Goal: Use online tool/utility: Utilize a website feature to perform a specific function

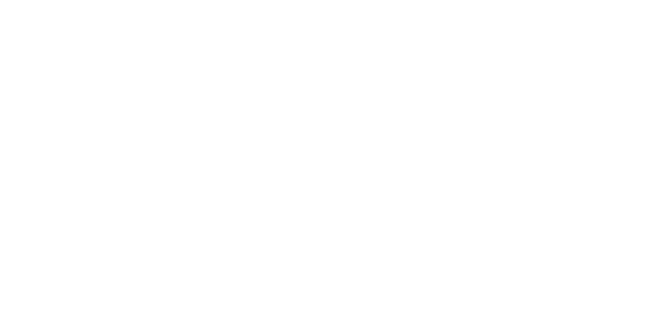
drag, startPoint x: 0, startPoint y: 0, endPoint x: 345, endPoint y: 171, distance: 384.9
click at [348, 164] on div at bounding box center [329, 159] width 658 height 318
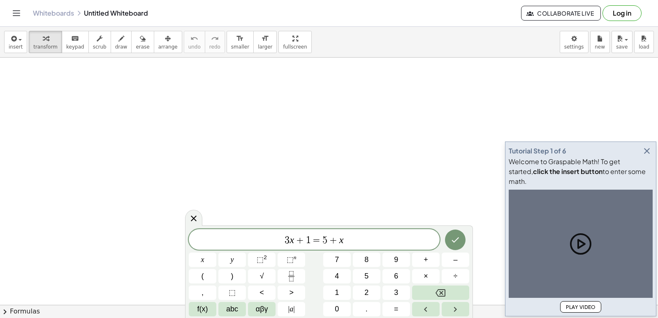
drag, startPoint x: 197, startPoint y: 160, endPoint x: 192, endPoint y: 151, distance: 10.9
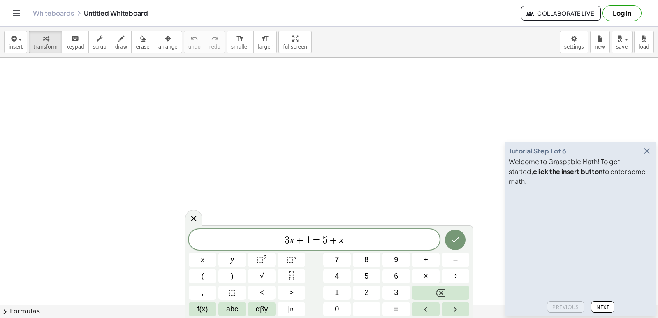
drag, startPoint x: 192, startPoint y: 151, endPoint x: 146, endPoint y: 134, distance: 48.4
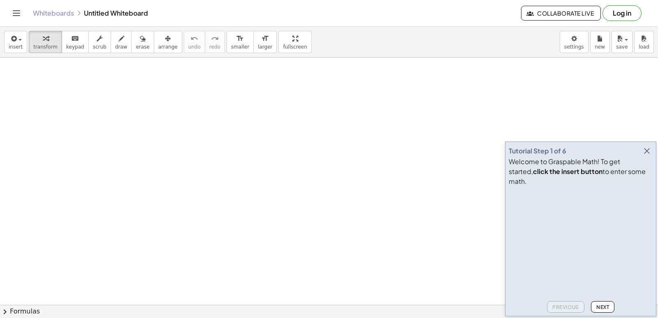
click at [10, 9] on div "Whiteboards Untitled Whiteboard Collaborate Live Log in" at bounding box center [329, 13] width 638 height 26
click at [14, 45] on span "insert" at bounding box center [16, 47] width 14 height 6
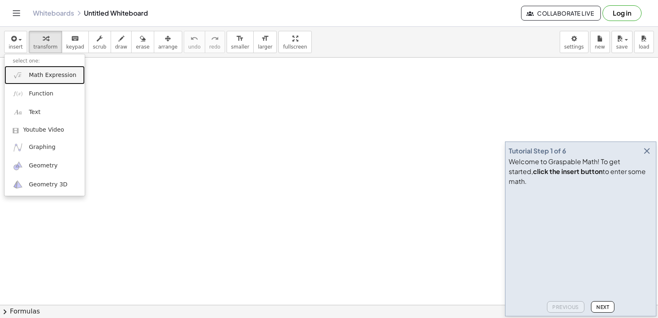
click at [39, 72] on span "Math Expression" at bounding box center [52, 75] width 47 height 8
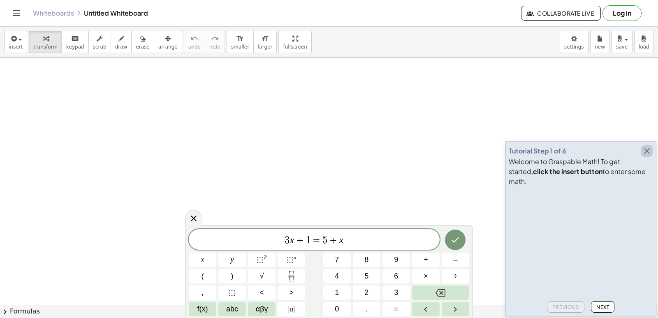
click at [648, 156] on icon "button" at bounding box center [647, 151] width 10 height 10
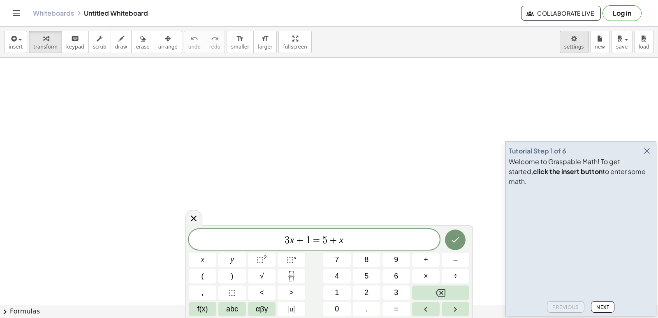
click at [583, 46] on body "Graspable Math Activities Get Started Activity Bank Assigned Work Classes White…" at bounding box center [329, 159] width 658 height 318
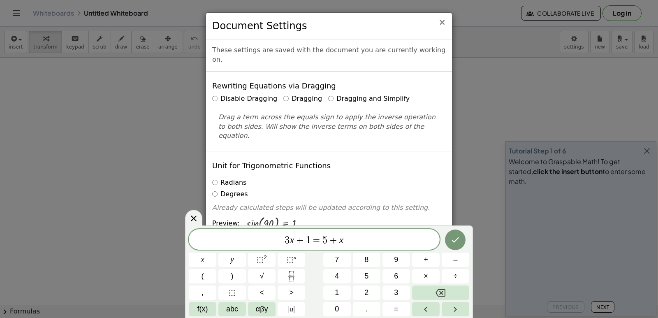
click at [444, 21] on span "×" at bounding box center [442, 22] width 7 height 10
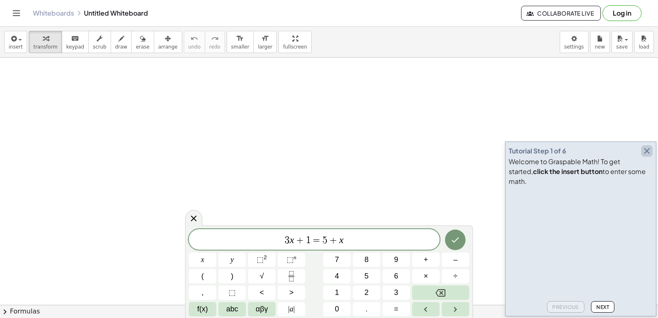
click at [646, 156] on icon "button" at bounding box center [647, 151] width 10 height 10
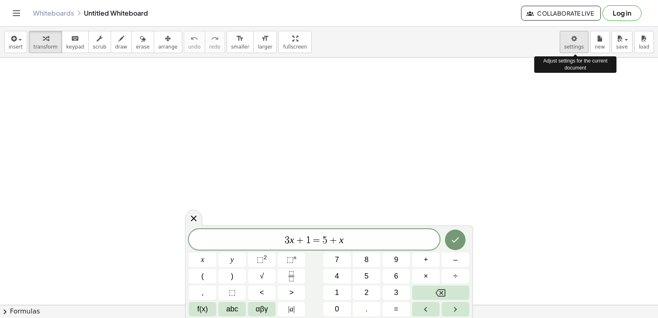
click at [568, 42] on body "Graspable Math Activities Get Started Activity Bank Assigned Work Classes White…" at bounding box center [329, 159] width 658 height 318
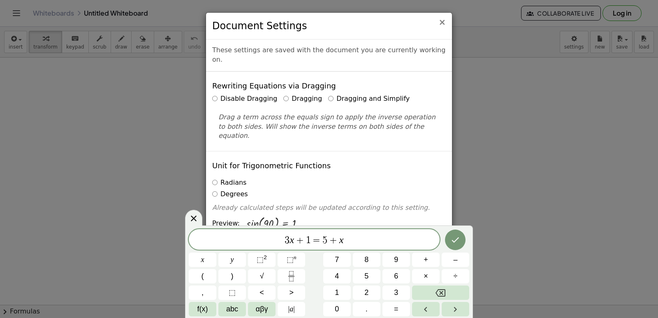
click at [445, 22] on span "×" at bounding box center [442, 22] width 7 height 10
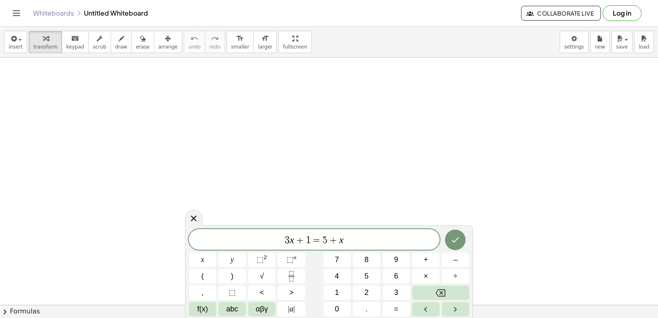
drag, startPoint x: 195, startPoint y: 218, endPoint x: 204, endPoint y: 204, distance: 17.2
click at [195, 215] on icon at bounding box center [194, 219] width 10 height 10
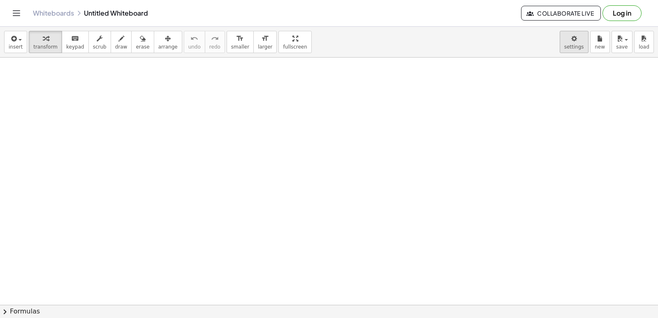
click at [573, 43] on body "Graspable Math Activities Get Started Activity Bank Assigned Work Classes White…" at bounding box center [329, 159] width 658 height 318
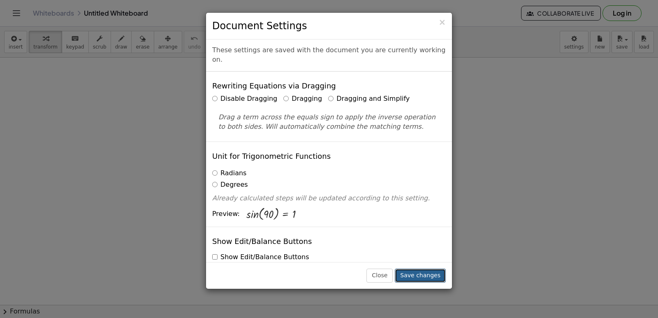
click at [424, 276] on button "Save changes" at bounding box center [420, 276] width 51 height 14
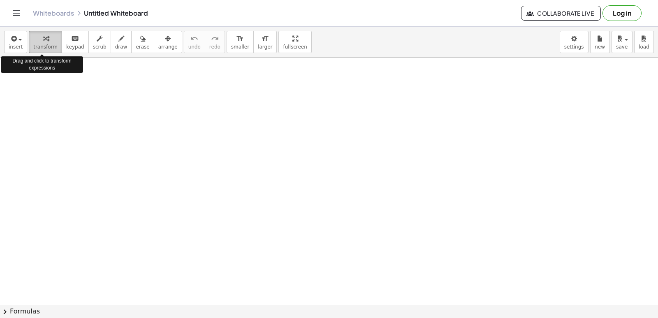
click at [43, 34] on icon "button" at bounding box center [46, 39] width 6 height 10
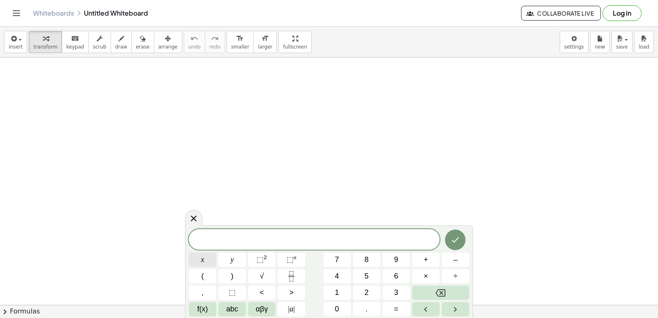
click at [201, 258] on span "x" at bounding box center [202, 259] width 3 height 11
click at [257, 263] on span "⬚" at bounding box center [260, 259] width 7 height 8
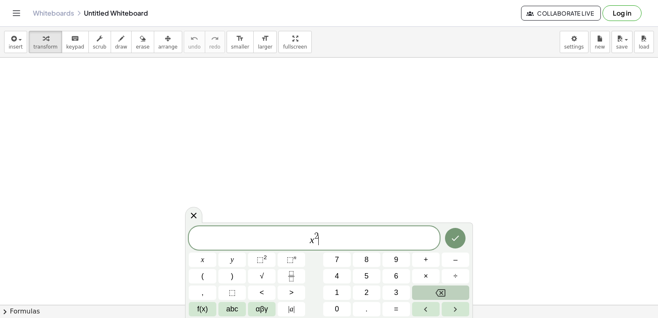
click at [442, 290] on icon "Backspace" at bounding box center [441, 293] width 10 height 10
click at [293, 260] on span "⬚" at bounding box center [290, 259] width 7 height 8
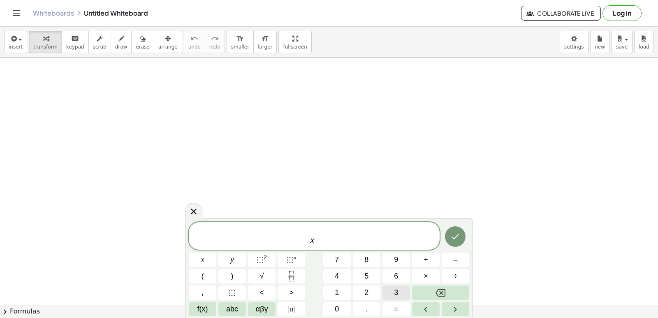
click at [390, 287] on button "3" at bounding box center [397, 292] width 28 height 14
click at [429, 262] on button "+" at bounding box center [426, 260] width 28 height 14
click at [445, 288] on icon "Backspace" at bounding box center [441, 293] width 10 height 10
click at [425, 258] on span "+" at bounding box center [426, 259] width 5 height 11
click at [448, 288] on button "Backspace" at bounding box center [440, 292] width 57 height 14
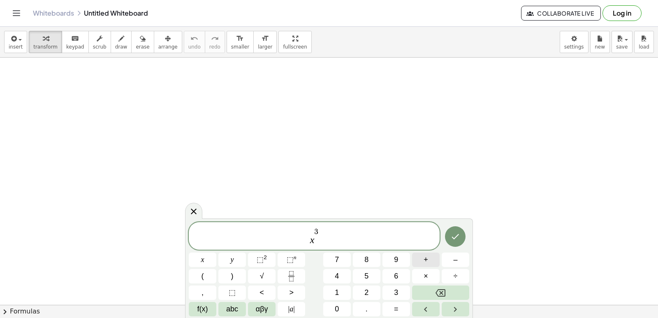
click at [429, 258] on button "+" at bounding box center [426, 260] width 28 height 14
click at [364, 272] on button "5" at bounding box center [367, 276] width 28 height 14
click at [204, 254] on button "x" at bounding box center [203, 260] width 28 height 14
click at [273, 258] on button "⬚ 2" at bounding box center [262, 260] width 28 height 14
click at [335, 241] on span "x 3 + 5 x 2 ​" at bounding box center [314, 236] width 251 height 19
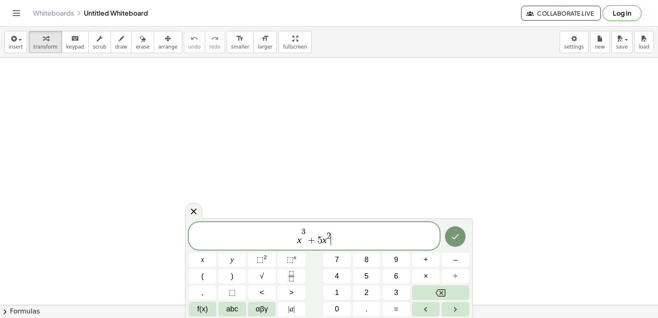
click at [335, 241] on span "x 3 + 5 x 2 ​" at bounding box center [314, 236] width 251 height 19
click at [451, 261] on button "–" at bounding box center [456, 260] width 28 height 14
click at [341, 289] on button "1" at bounding box center [337, 292] width 28 height 14
click at [339, 303] on button "0" at bounding box center [337, 309] width 28 height 14
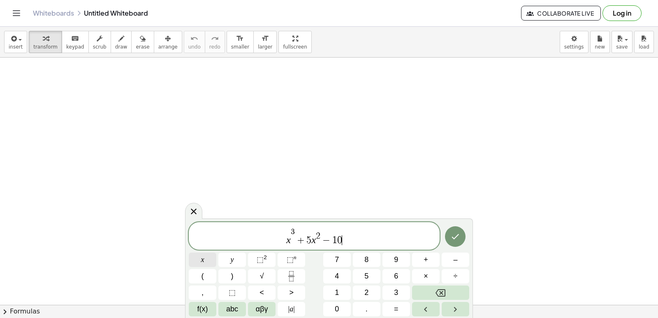
click at [192, 255] on button "x" at bounding box center [203, 260] width 28 height 14
click at [453, 259] on button "–" at bounding box center [456, 260] width 28 height 14
click at [364, 271] on button "5" at bounding box center [367, 276] width 28 height 14
click at [456, 238] on icon "Done" at bounding box center [455, 236] width 7 height 5
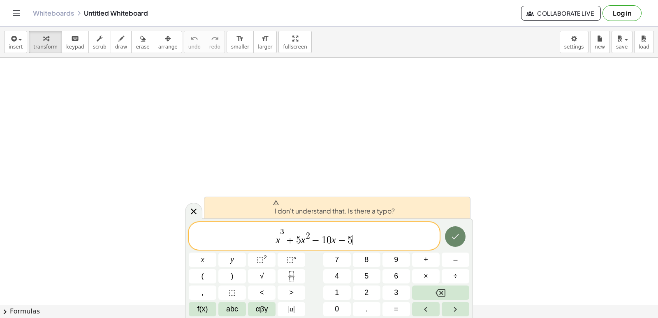
click at [460, 235] on icon "Done" at bounding box center [455, 237] width 10 height 10
click at [280, 231] on span "x ​ 3 + 5 x 2 − 1 0 x − 5" at bounding box center [314, 236] width 251 height 19
click at [283, 227] on span "x ​ 3 + 5 x 2 − 1 0 x − 5" at bounding box center [314, 236] width 251 height 19
click at [446, 291] on button "Backspace" at bounding box center [440, 292] width 57 height 14
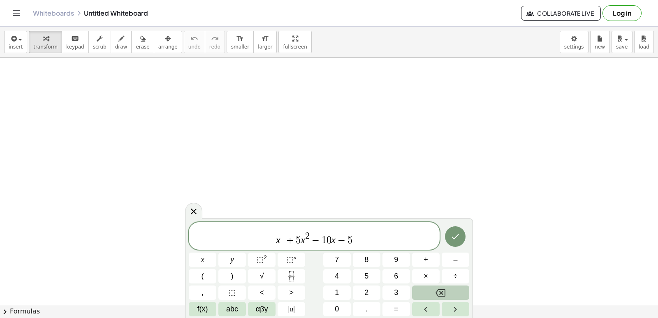
click at [446, 290] on button "Backspace" at bounding box center [440, 292] width 57 height 14
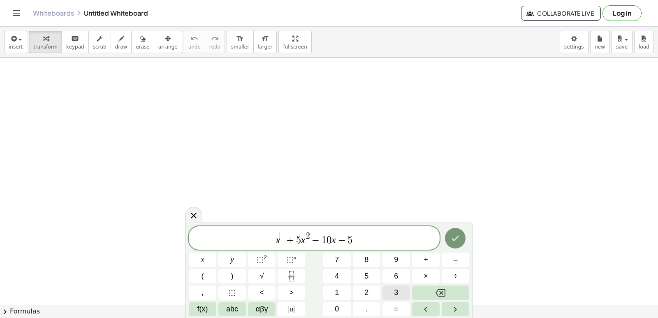
click at [400, 287] on button "3" at bounding box center [397, 292] width 28 height 14
click at [458, 239] on icon "Done" at bounding box center [455, 238] width 10 height 10
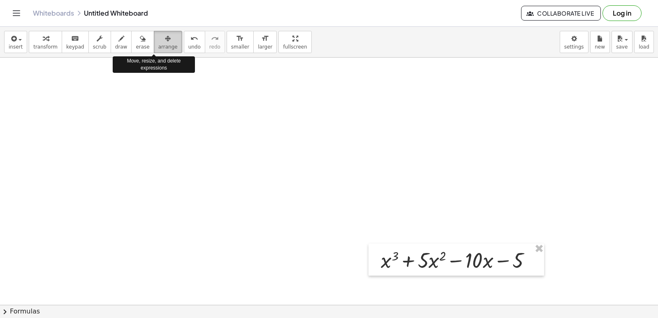
click at [165, 38] on icon "button" at bounding box center [168, 39] width 6 height 10
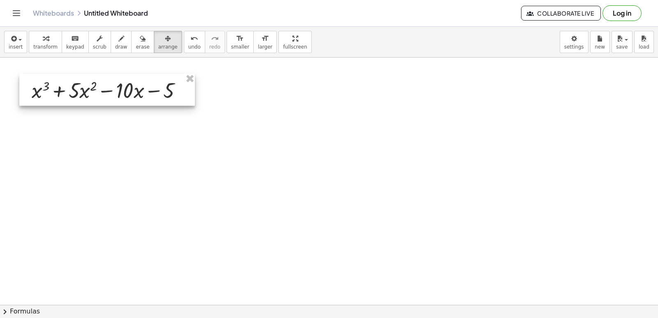
drag, startPoint x: 483, startPoint y: 264, endPoint x: 134, endPoint y: 94, distance: 388.0
click at [134, 94] on div at bounding box center [107, 90] width 176 height 32
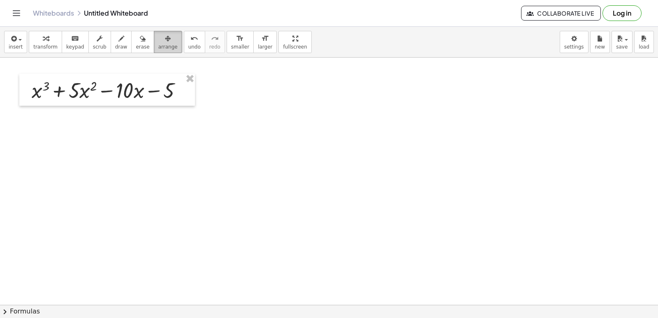
click at [165, 42] on icon "button" at bounding box center [168, 39] width 6 height 10
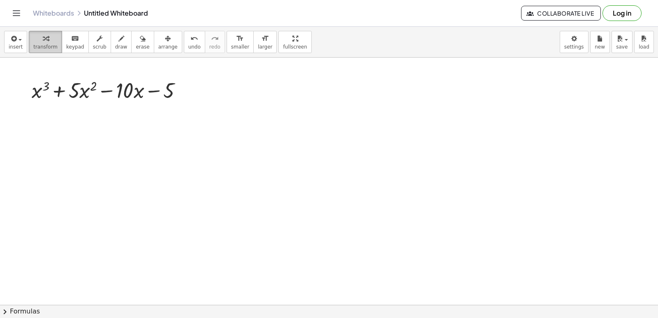
click at [33, 42] on div "button" at bounding box center [45, 38] width 24 height 10
drag, startPoint x: 313, startPoint y: 227, endPoint x: 320, endPoint y: 224, distance: 7.6
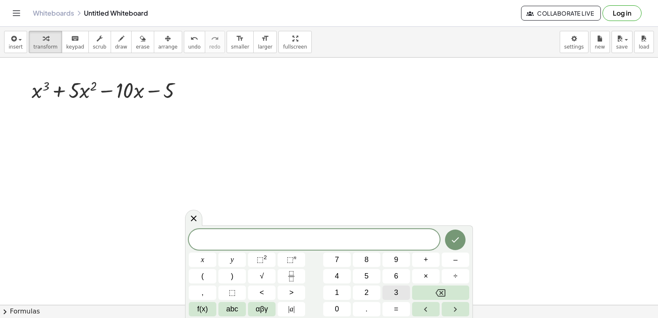
click at [390, 289] on button "3" at bounding box center [397, 292] width 28 height 14
click at [207, 259] on button "x" at bounding box center [203, 260] width 28 height 14
click at [237, 290] on button "⬚" at bounding box center [232, 292] width 28 height 14
click at [450, 291] on button "Backspace" at bounding box center [440, 292] width 57 height 14
click at [298, 261] on button "⬚ n" at bounding box center [292, 260] width 28 height 14
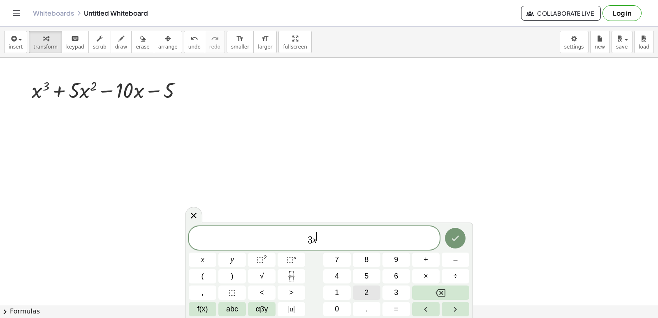
click at [360, 290] on button "2" at bounding box center [367, 292] width 28 height 14
click at [432, 259] on button "+" at bounding box center [426, 260] width 28 height 14
click at [333, 287] on button "1" at bounding box center [337, 292] width 28 height 14
click at [335, 299] on button "1" at bounding box center [337, 292] width 28 height 14
click at [438, 286] on button "Backspace" at bounding box center [440, 292] width 57 height 14
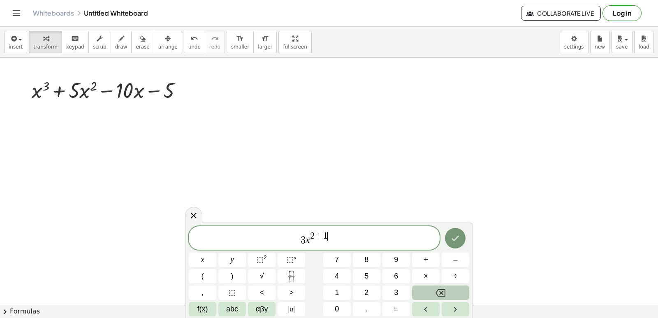
click at [438, 286] on button "Backspace" at bounding box center [440, 292] width 57 height 14
click at [336, 237] on span "3 x 2 + ​" at bounding box center [314, 238] width 251 height 15
click at [335, 288] on span "1" at bounding box center [337, 292] width 4 height 11
click at [337, 304] on span "0" at bounding box center [337, 309] width 4 height 11
click at [446, 295] on button "Backspace" at bounding box center [440, 292] width 57 height 14
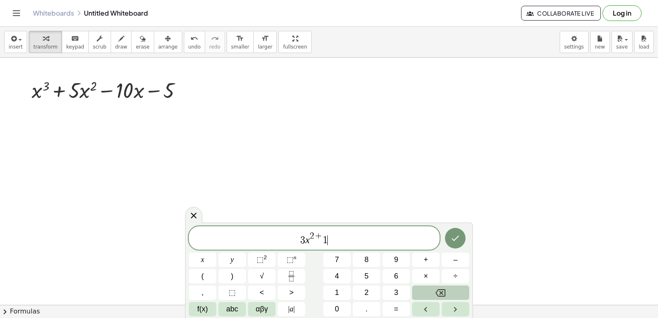
click at [446, 295] on button "Backspace" at bounding box center [440, 292] width 57 height 14
click at [324, 235] on span "3 x 2 ​" at bounding box center [314, 238] width 251 height 15
click at [436, 260] on button "+" at bounding box center [426, 260] width 28 height 14
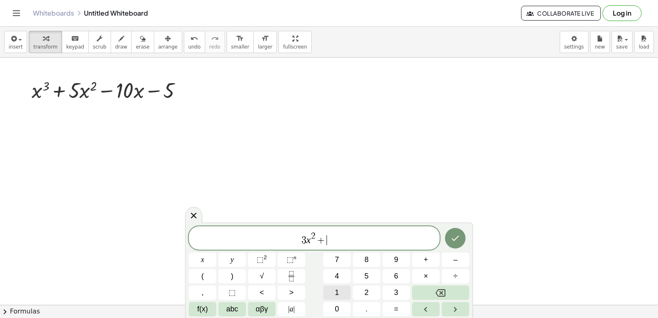
click at [335, 290] on span "1" at bounding box center [337, 292] width 4 height 11
click at [345, 304] on button "0" at bounding box center [337, 309] width 28 height 14
click at [200, 253] on button "x" at bounding box center [203, 260] width 28 height 14
click at [287, 259] on span "⬚" at bounding box center [290, 259] width 7 height 8
click at [345, 289] on button "1" at bounding box center [337, 292] width 28 height 14
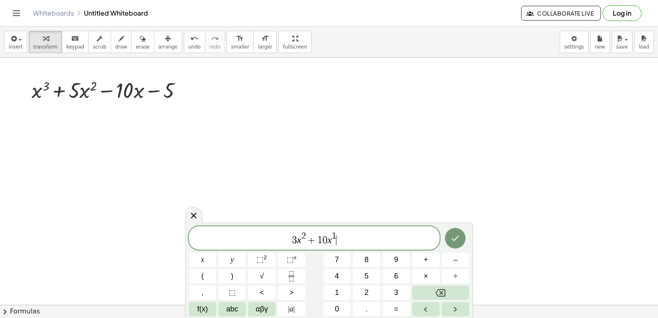
click at [341, 236] on span "3 x 2 + 1 0 x 1 ​" at bounding box center [314, 238] width 251 height 15
click at [443, 260] on button "–" at bounding box center [456, 260] width 28 height 14
click at [335, 290] on span "1" at bounding box center [337, 292] width 4 height 11
click at [337, 306] on span "0" at bounding box center [337, 309] width 4 height 11
click at [450, 235] on icon "Done" at bounding box center [455, 238] width 10 height 10
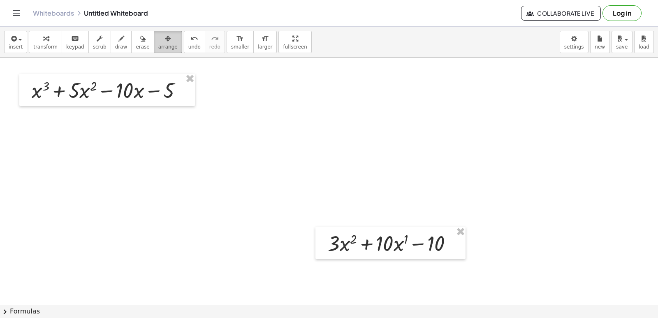
click at [165, 39] on icon "button" at bounding box center [168, 39] width 6 height 10
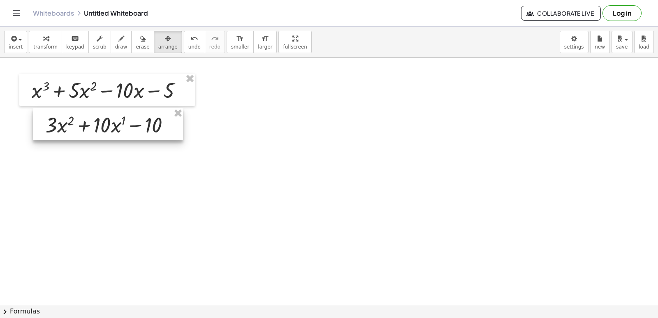
drag, startPoint x: 369, startPoint y: 241, endPoint x: 86, endPoint y: 122, distance: 306.4
click at [86, 122] on div at bounding box center [108, 124] width 150 height 32
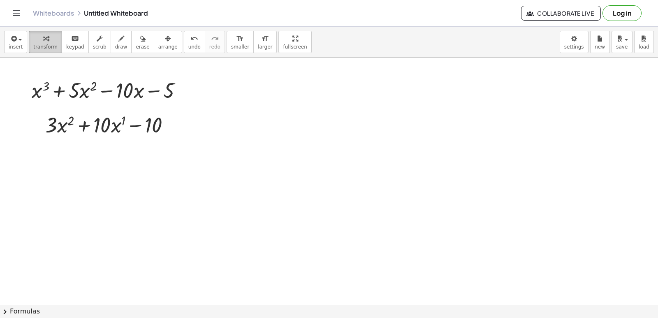
click at [52, 45] on span "transform" at bounding box center [45, 47] width 24 height 6
click at [118, 40] on icon "button" at bounding box center [121, 39] width 6 height 10
drag, startPoint x: 157, startPoint y: 100, endPoint x: 181, endPoint y: 77, distance: 33.7
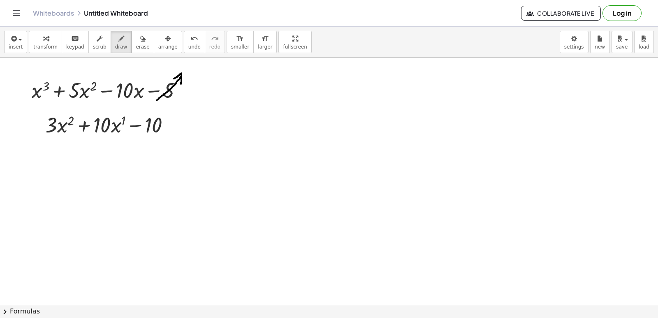
drag, startPoint x: 174, startPoint y: 79, endPoint x: 181, endPoint y: 84, distance: 8.8
click at [48, 41] on div "button" at bounding box center [45, 38] width 24 height 10
drag, startPoint x: 320, startPoint y: 236, endPoint x: 322, endPoint y: 228, distance: 7.5
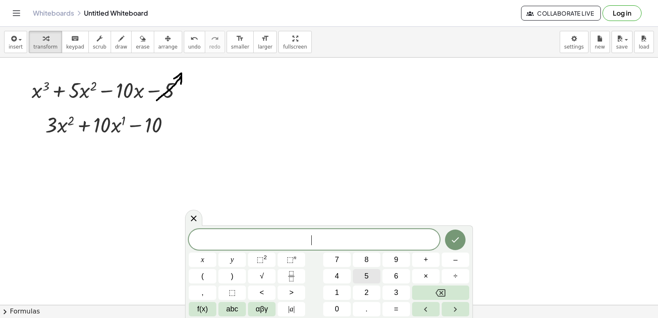
click at [360, 270] on button "5" at bounding box center [367, 276] width 28 height 14
click at [264, 310] on span "αβγ" at bounding box center [262, 309] width 12 height 11
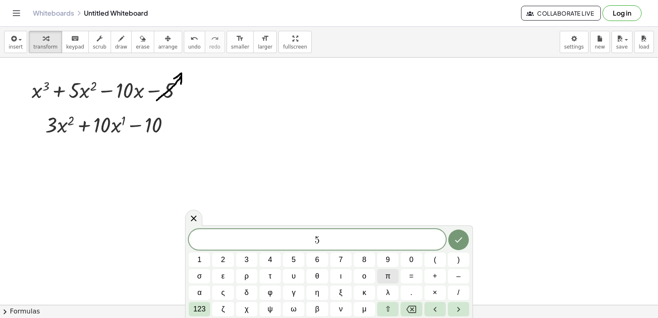
click at [384, 276] on button "π" at bounding box center [387, 276] width 21 height 14
click at [200, 304] on span "123" at bounding box center [199, 309] width 12 height 11
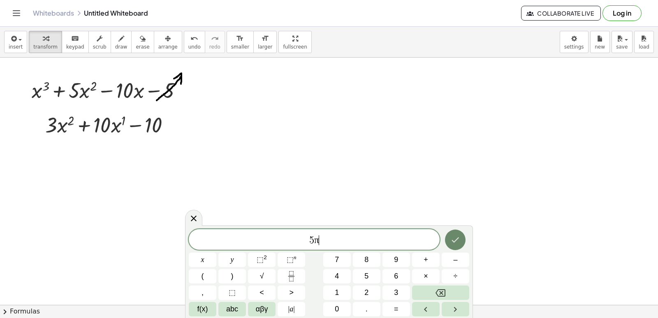
click at [455, 236] on icon "Done" at bounding box center [455, 240] width 10 height 10
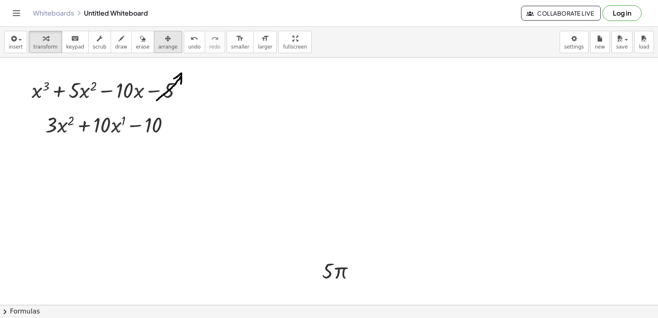
drag, startPoint x: 150, startPoint y: 43, endPoint x: 157, endPoint y: 51, distance: 11.1
click at [157, 51] on button "arrange" at bounding box center [168, 42] width 28 height 22
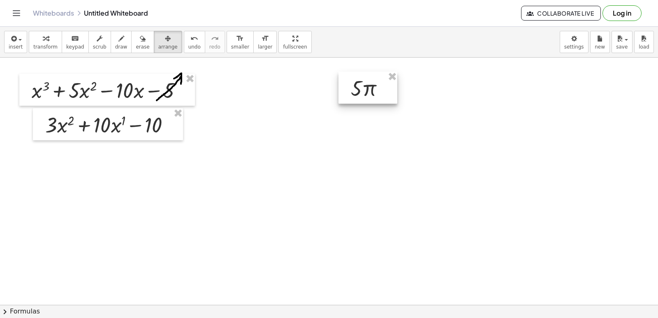
drag, startPoint x: 350, startPoint y: 274, endPoint x: 378, endPoint y: 92, distance: 184.5
click at [378, 92] on div at bounding box center [368, 88] width 59 height 32
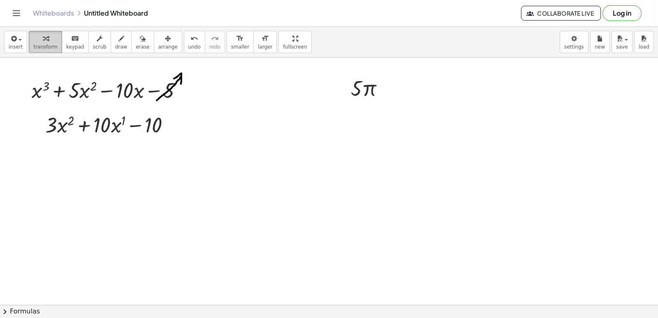
click at [37, 41] on div "button" at bounding box center [45, 38] width 24 height 10
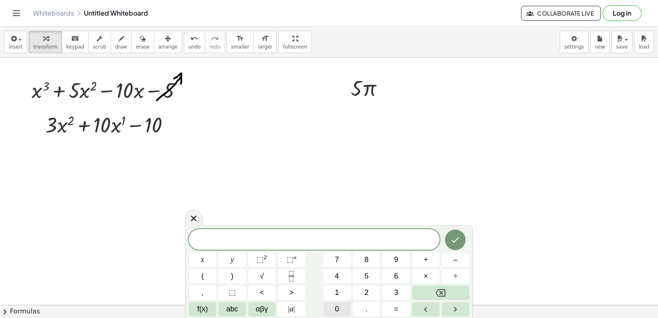
click at [343, 306] on button "0" at bounding box center [337, 309] width 28 height 14
click at [454, 235] on icon "Done" at bounding box center [455, 240] width 10 height 10
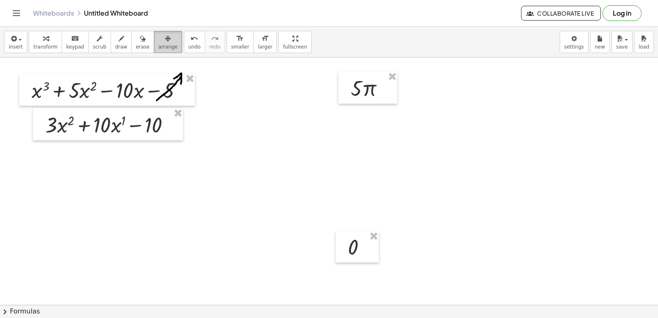
click at [158, 42] on div "button" at bounding box center [167, 38] width 19 height 10
drag, startPoint x: 352, startPoint y: 251, endPoint x: 468, endPoint y: 92, distance: 197.3
click at [468, 92] on div at bounding box center [473, 87] width 43 height 31
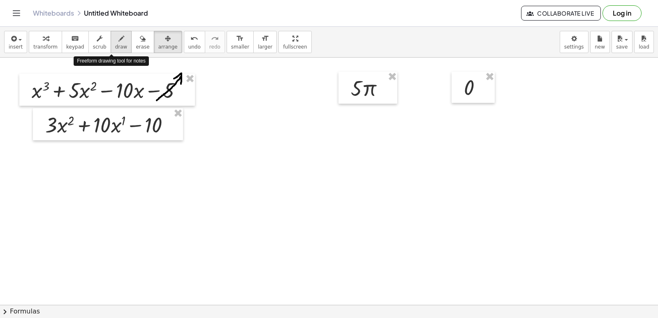
click at [115, 46] on span "draw" at bounding box center [121, 47] width 12 height 6
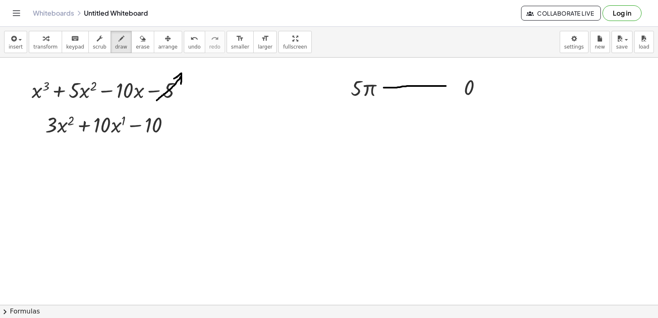
drag, startPoint x: 384, startPoint y: 88, endPoint x: 446, endPoint y: 86, distance: 62.1
drag, startPoint x: 439, startPoint y: 78, endPoint x: 444, endPoint y: 102, distance: 24.1
click at [66, 38] on div "keyboard" at bounding box center [75, 38] width 18 height 10
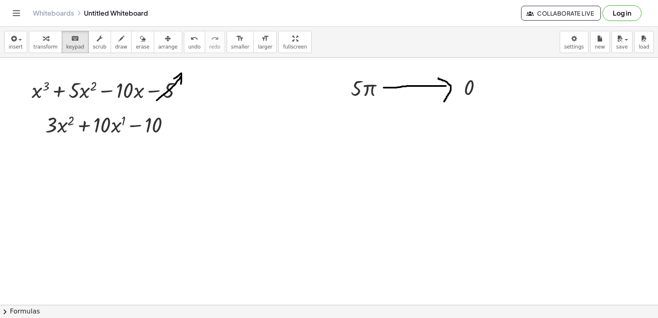
drag, startPoint x: 34, startPoint y: 43, endPoint x: 51, endPoint y: 51, distance: 19.0
click at [45, 47] on button "transform" at bounding box center [45, 42] width 33 height 22
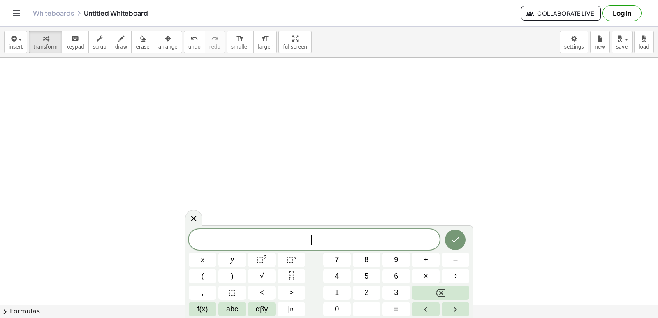
scroll to position [104, 0]
click at [295, 273] on icon "Fraction" at bounding box center [291, 276] width 10 height 10
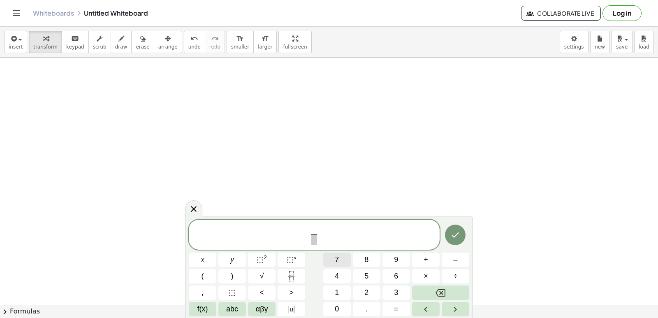
click at [341, 260] on button "7" at bounding box center [337, 260] width 28 height 14
click at [314, 241] on span at bounding box center [314, 239] width 6 height 11
click at [211, 255] on button "x" at bounding box center [203, 260] width 28 height 14
click at [296, 255] on button "⬚ n" at bounding box center [292, 260] width 28 height 14
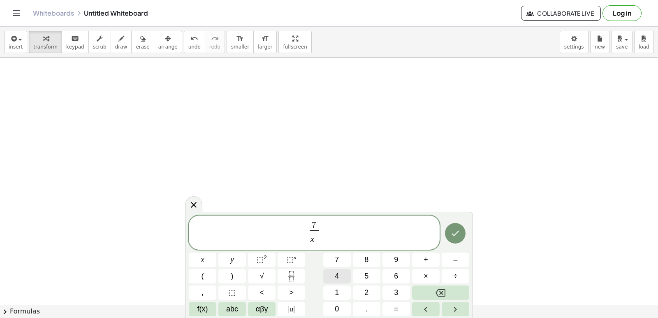
click at [339, 276] on button "4" at bounding box center [337, 276] width 28 height 14
click at [453, 232] on icon "Done" at bounding box center [455, 233] width 10 height 10
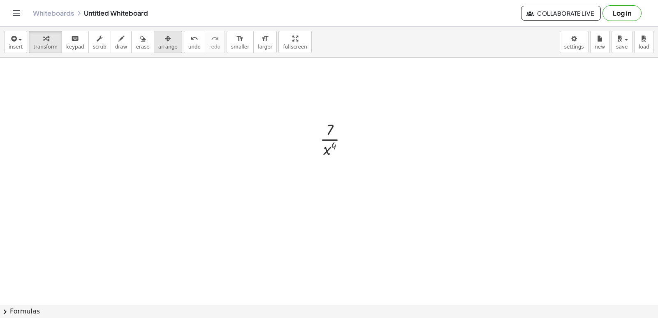
click at [165, 38] on icon "button" at bounding box center [168, 39] width 6 height 10
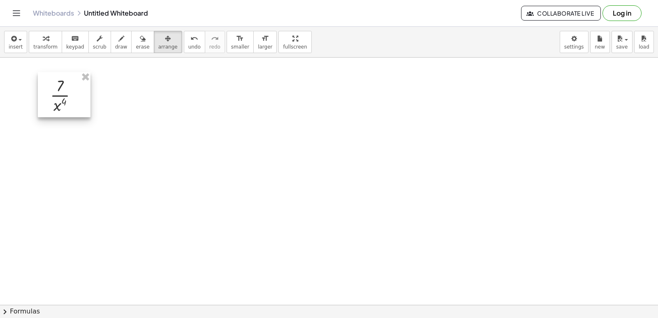
drag, startPoint x: 321, startPoint y: 127, endPoint x: 53, endPoint y: 79, distance: 272.0
click at [51, 82] on div at bounding box center [64, 94] width 53 height 45
click at [43, 37] on icon "button" at bounding box center [46, 39] width 6 height 10
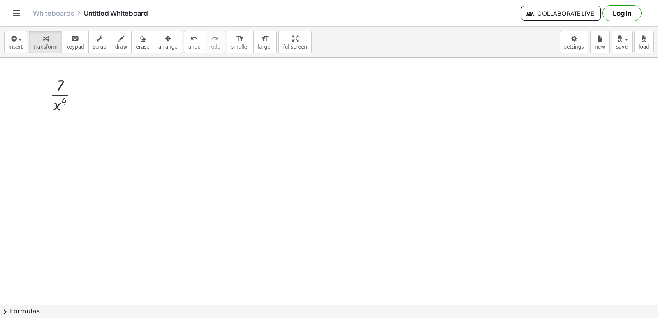
drag, startPoint x: 310, startPoint y: 233, endPoint x: 311, endPoint y: 229, distance: 4.6
click at [311, 231] on div at bounding box center [329, 228] width 658 height 548
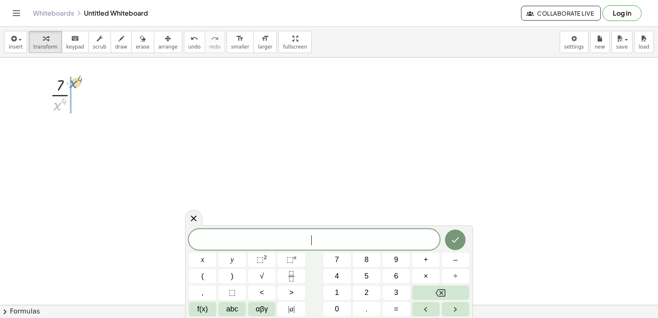
drag, startPoint x: 57, startPoint y: 108, endPoint x: 73, endPoint y: 86, distance: 27.4
click at [73, 86] on div at bounding box center [67, 94] width 42 height 41
drag, startPoint x: 56, startPoint y: 105, endPoint x: 61, endPoint y: 103, distance: 5.7
click at [61, 103] on div at bounding box center [67, 94] width 57 height 41
drag, startPoint x: 56, startPoint y: 106, endPoint x: 66, endPoint y: 100, distance: 11.6
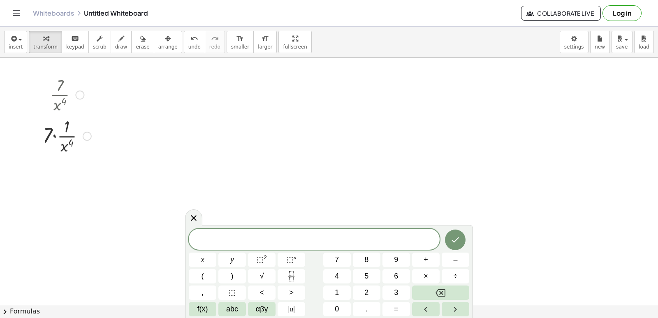
click at [66, 100] on div at bounding box center [67, 94] width 57 height 41
click at [82, 133] on div at bounding box center [67, 135] width 57 height 41
click at [88, 133] on div at bounding box center [87, 136] width 9 height 9
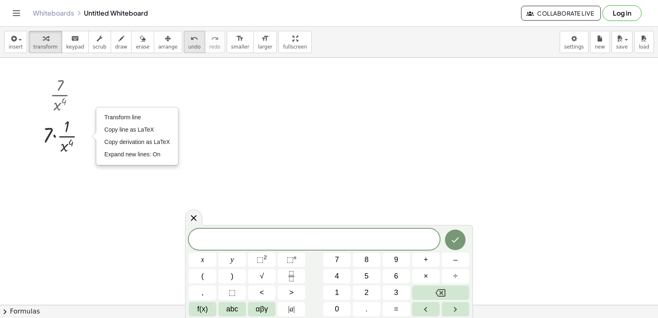
click at [190, 36] on icon "undo" at bounding box center [194, 39] width 8 height 10
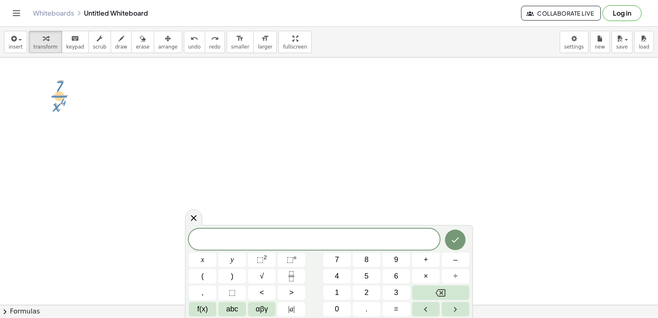
click at [57, 101] on div at bounding box center [67, 94] width 42 height 41
drag, startPoint x: 58, startPoint y: 104, endPoint x: 53, endPoint y: 87, distance: 18.2
click at [53, 87] on div at bounding box center [67, 94] width 42 height 41
drag, startPoint x: 64, startPoint y: 127, endPoint x: 51, endPoint y: 129, distance: 13.3
click at [51, 129] on div at bounding box center [66, 129] width 55 height 28
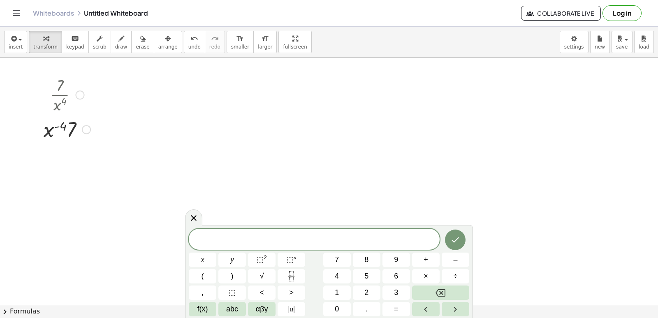
click at [58, 126] on div at bounding box center [66, 129] width 55 height 28
click at [56, 127] on div at bounding box center [66, 129] width 55 height 28
click at [56, 126] on div at bounding box center [66, 129] width 55 height 28
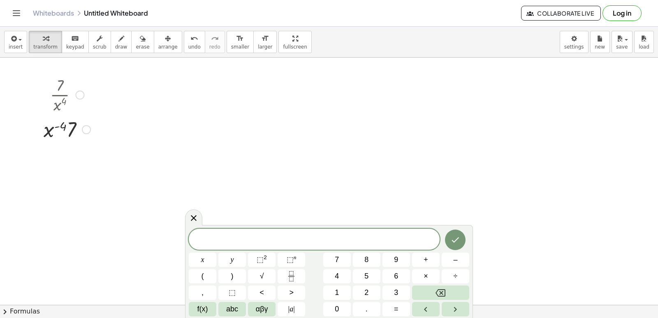
click at [57, 127] on div at bounding box center [66, 129] width 55 height 28
click at [57, 125] on div at bounding box center [66, 129] width 55 height 28
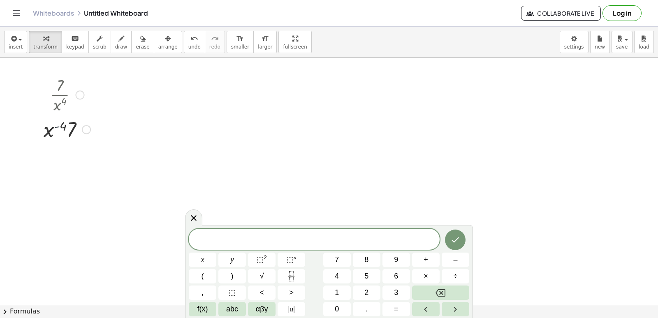
click at [57, 125] on div at bounding box center [66, 129] width 55 height 28
click at [65, 125] on div at bounding box center [66, 129] width 55 height 28
click at [71, 125] on div at bounding box center [66, 129] width 55 height 28
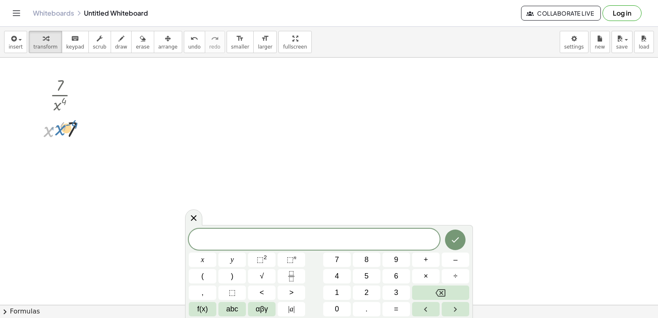
drag, startPoint x: 50, startPoint y: 131, endPoint x: 62, endPoint y: 129, distance: 12.1
click at [62, 129] on div at bounding box center [66, 129] width 55 height 28
drag, startPoint x: 65, startPoint y: 126, endPoint x: 33, endPoint y: 137, distance: 34.3
click at [32, 137] on div "· 7 · x 4 ( - 4 ) · 7 · x 4 ( - )" at bounding box center [63, 108] width 65 height 73
click at [293, 277] on icon "Fraction" at bounding box center [291, 276] width 10 height 10
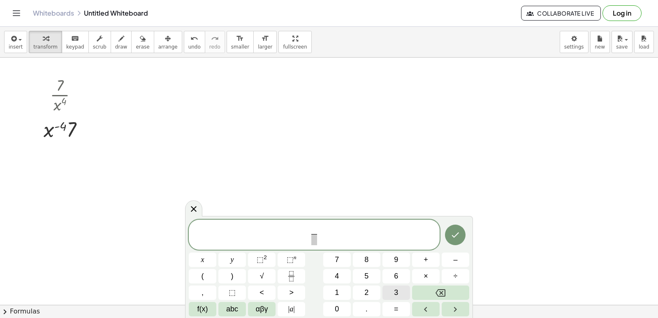
click at [397, 296] on span "3" at bounding box center [396, 292] width 4 height 11
click at [315, 239] on span "​" at bounding box center [314, 239] width 6 height 11
click at [199, 257] on button "x" at bounding box center [203, 260] width 28 height 14
click at [288, 260] on span "⬚" at bounding box center [290, 259] width 7 height 8
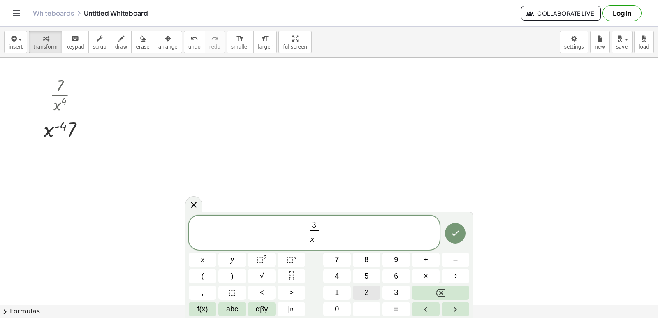
click at [366, 292] on span "2" at bounding box center [366, 292] width 4 height 11
drag, startPoint x: 329, startPoint y: 220, endPoint x: 329, endPoint y: 227, distance: 7.0
click at [329, 223] on span "3 x 2 ​ ​" at bounding box center [314, 233] width 251 height 26
click at [429, 256] on button "+" at bounding box center [426, 260] width 28 height 14
click at [291, 271] on icon "Fraction" at bounding box center [291, 276] width 10 height 10
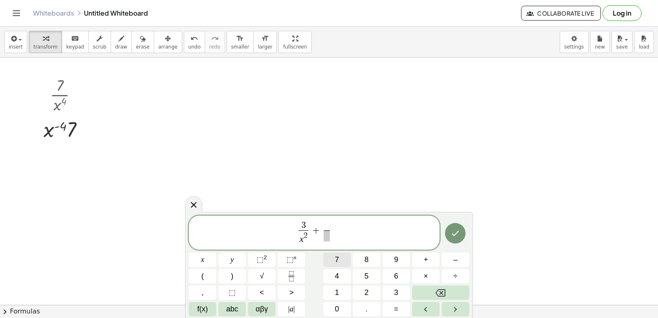
click at [332, 255] on button "7" at bounding box center [337, 260] width 28 height 14
drag, startPoint x: 326, startPoint y: 239, endPoint x: 279, endPoint y: 259, distance: 51.6
click at [324, 239] on span "​" at bounding box center [327, 235] width 6 height 11
click at [207, 257] on button "x" at bounding box center [203, 260] width 28 height 14
click at [291, 257] on span "⬚" at bounding box center [290, 259] width 7 height 8
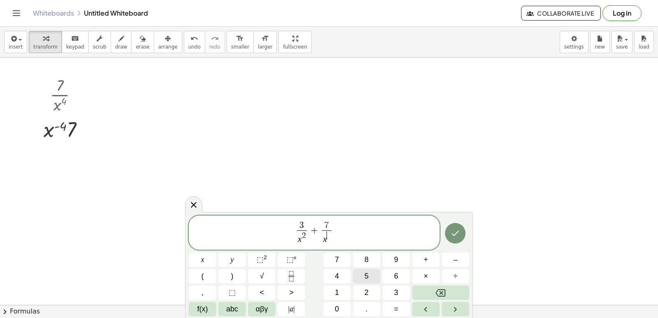
click at [358, 269] on button "5" at bounding box center [367, 276] width 28 height 14
click at [450, 232] on icon "Done" at bounding box center [455, 233] width 10 height 10
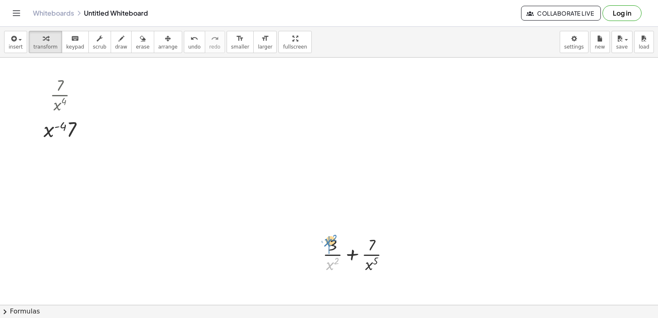
drag, startPoint x: 330, startPoint y: 263, endPoint x: 327, endPoint y: 240, distance: 23.5
click at [327, 240] on div at bounding box center [359, 253] width 81 height 41
drag, startPoint x: 375, startPoint y: 263, endPoint x: 378, endPoint y: 246, distance: 17.9
click at [378, 246] on div at bounding box center [359, 253] width 96 height 41
click at [165, 41] on icon "button" at bounding box center [168, 39] width 6 height 10
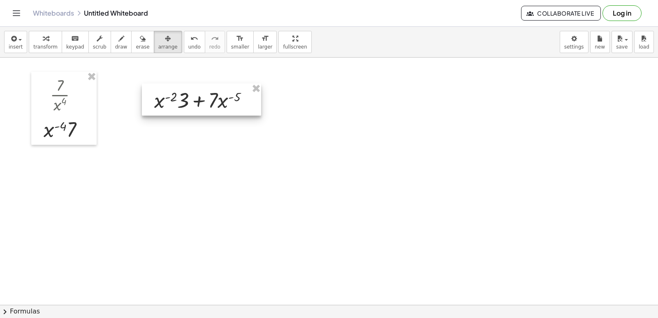
drag, startPoint x: 344, startPoint y: 256, endPoint x: 194, endPoint y: 99, distance: 217.1
click at [193, 100] on div at bounding box center [201, 100] width 119 height 32
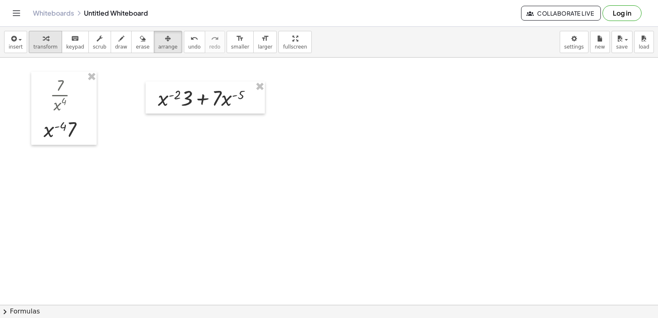
click at [50, 39] on div "button" at bounding box center [45, 38] width 24 height 10
click at [317, 247] on div at bounding box center [329, 228] width 658 height 548
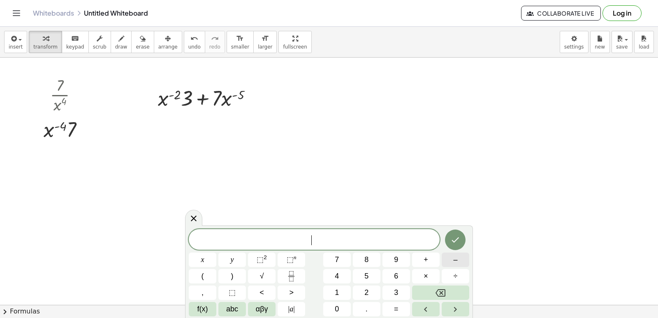
click at [457, 261] on span "–" at bounding box center [455, 259] width 4 height 11
click at [368, 290] on span "2" at bounding box center [366, 292] width 4 height 11
click at [418, 270] on button "×" at bounding box center [426, 276] width 28 height 14
click at [397, 296] on span "3" at bounding box center [396, 292] width 4 height 11
click at [197, 255] on button "x" at bounding box center [203, 260] width 28 height 14
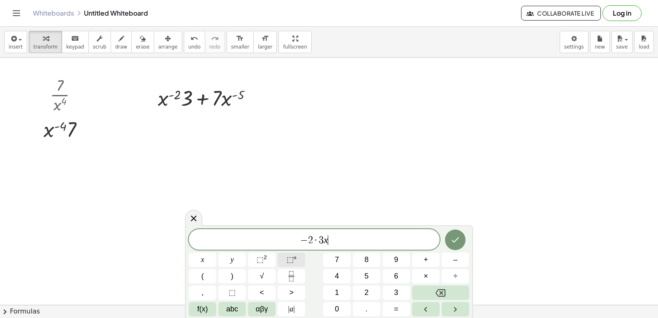
click at [299, 258] on button "⬚ n" at bounding box center [292, 260] width 28 height 14
drag, startPoint x: 455, startPoint y: 251, endPoint x: 452, endPoint y: 257, distance: 6.1
click at [454, 255] on div "− 2 · 3 x x y ⬚ 2 ⬚ n 7 8 9 + – ( ) √ 4 5 6 × ÷ , ⬚ < > 1 2 3 f(x) abc αβγ | a …" at bounding box center [329, 271] width 281 height 91
click at [453, 258] on button "–" at bounding box center [456, 260] width 28 height 14
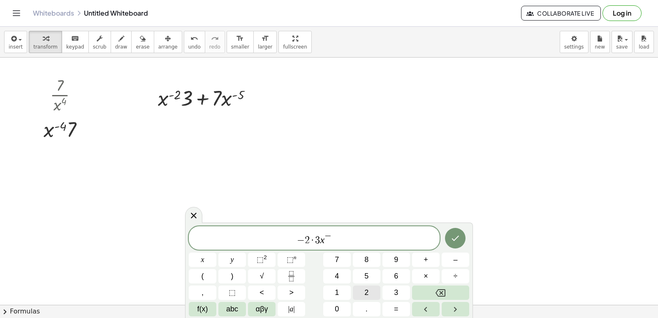
click at [370, 292] on button "2" at bounding box center [367, 292] width 28 height 14
click at [449, 256] on button "–" at bounding box center [456, 260] width 28 height 14
click at [339, 292] on span "1" at bounding box center [337, 292] width 4 height 11
click at [425, 260] on span "+" at bounding box center [426, 259] width 5 height 11
click at [444, 255] on button "–" at bounding box center [456, 260] width 28 height 14
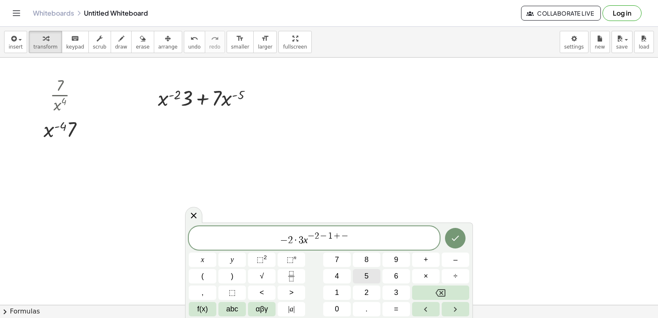
click at [362, 277] on button "5" at bounding box center [367, 276] width 28 height 14
click at [369, 301] on div "− 2 · 3 x − 2 − 1 + − 5 ​ x y ⬚ 2 ⬚ n 7 8 9 + – ( ) √ 4 5 6 × ÷ , ⬚ < > 1 2 3 f…" at bounding box center [329, 271] width 281 height 90
click at [334, 257] on button "7" at bounding box center [337, 260] width 28 height 14
click at [435, 289] on button "Backspace" at bounding box center [440, 292] width 57 height 14
click at [365, 302] on button "." at bounding box center [367, 309] width 28 height 14
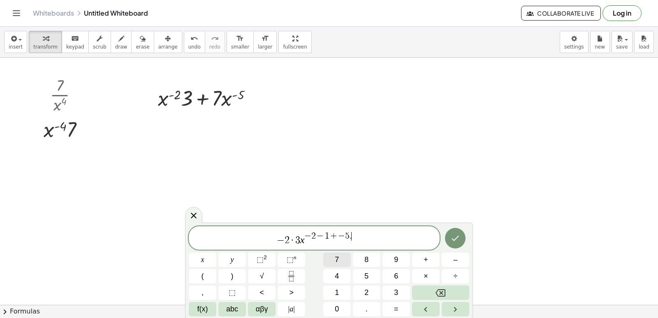
click at [337, 258] on span "7" at bounding box center [337, 259] width 4 height 11
click at [203, 260] on span "x" at bounding box center [202, 259] width 3 height 11
click at [294, 251] on div "− 2 · 3 x − 2 − 1 + − 5 . 7 x ​ x y ⬚ 2 ⬚ n 7 8 9 + – ( ) √ 4 5 6 × ÷ , ⬚ < > 1…" at bounding box center [329, 271] width 281 height 90
click at [292, 258] on span "⬚" at bounding box center [290, 259] width 7 height 8
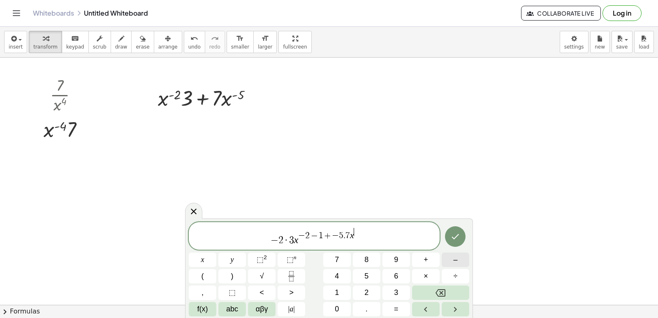
click at [451, 261] on button "–" at bounding box center [456, 260] width 28 height 14
click at [368, 269] on div "− 2 · 3 x − 2 − 1 + − 5 . 7 x − ​ x y ⬚ 2 ⬚ n 7 8 9 + – ( ) √ 4 5 6 × ÷ , ⬚ < >…" at bounding box center [329, 269] width 281 height 94
click at [368, 272] on span "5" at bounding box center [366, 276] width 4 height 11
click at [442, 257] on button "–" at bounding box center [456, 260] width 28 height 14
click at [331, 285] on button "1" at bounding box center [337, 292] width 28 height 14
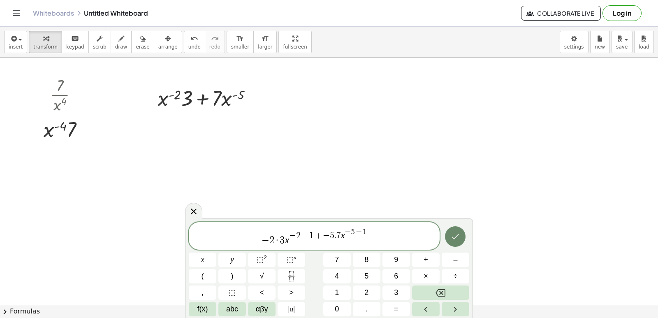
click at [457, 232] on icon "Done" at bounding box center [455, 237] width 10 height 10
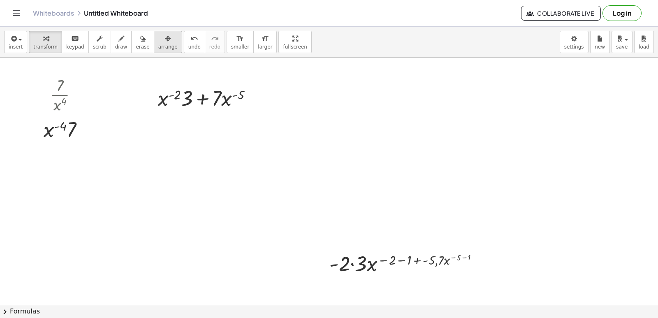
drag, startPoint x: 150, startPoint y: 42, endPoint x: 153, endPoint y: 50, distance: 8.7
click at [158, 42] on div "button" at bounding box center [167, 38] width 19 height 10
click at [317, 247] on div at bounding box center [404, 263] width 174 height 32
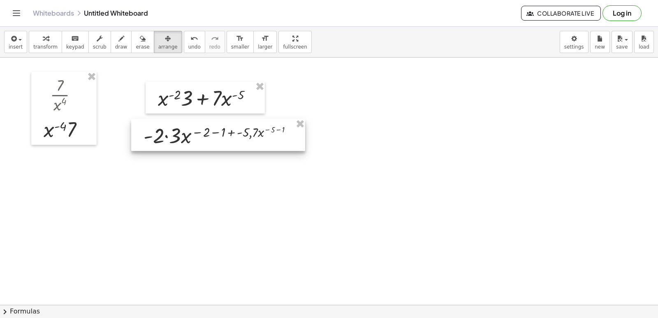
drag, startPoint x: 327, startPoint y: 233, endPoint x: 262, endPoint y: 137, distance: 116.4
click at [262, 137] on div at bounding box center [218, 135] width 174 height 32
click at [256, 135] on div at bounding box center [218, 135] width 174 height 32
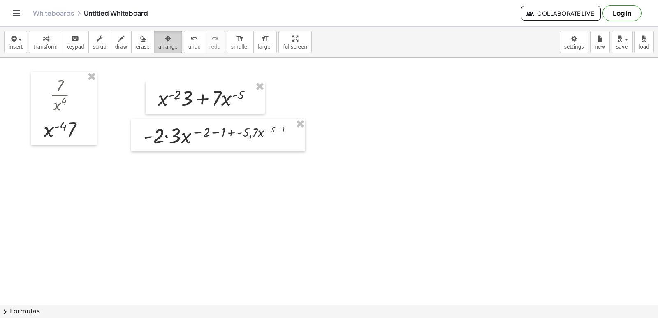
click at [158, 39] on div "button" at bounding box center [167, 38] width 19 height 10
click at [43, 42] on icon "button" at bounding box center [46, 39] width 6 height 10
click at [217, 153] on icon at bounding box center [214, 156] width 9 height 9
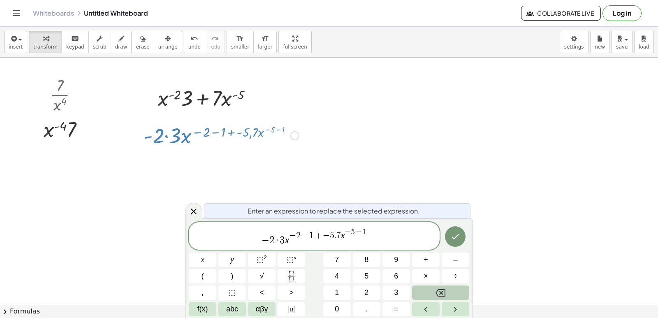
click at [444, 292] on icon "Backspace" at bounding box center [441, 293] width 10 height 10
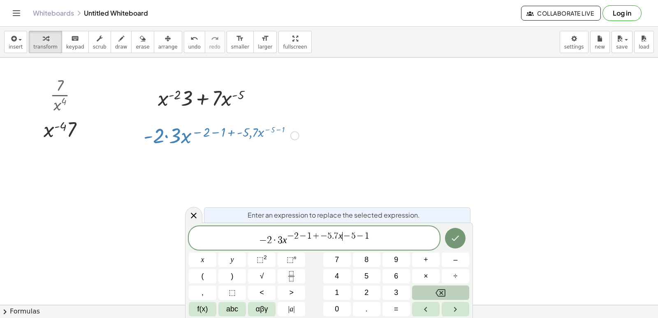
click at [444, 292] on icon "Backspace" at bounding box center [441, 293] width 10 height 10
click at [443, 292] on icon "Backspace" at bounding box center [441, 293] width 10 height 10
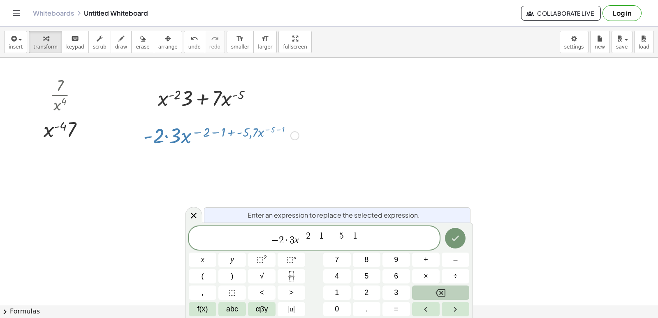
click at [443, 292] on icon "Backspace" at bounding box center [441, 293] width 10 height 10
